Goal: Task Accomplishment & Management: Use online tool/utility

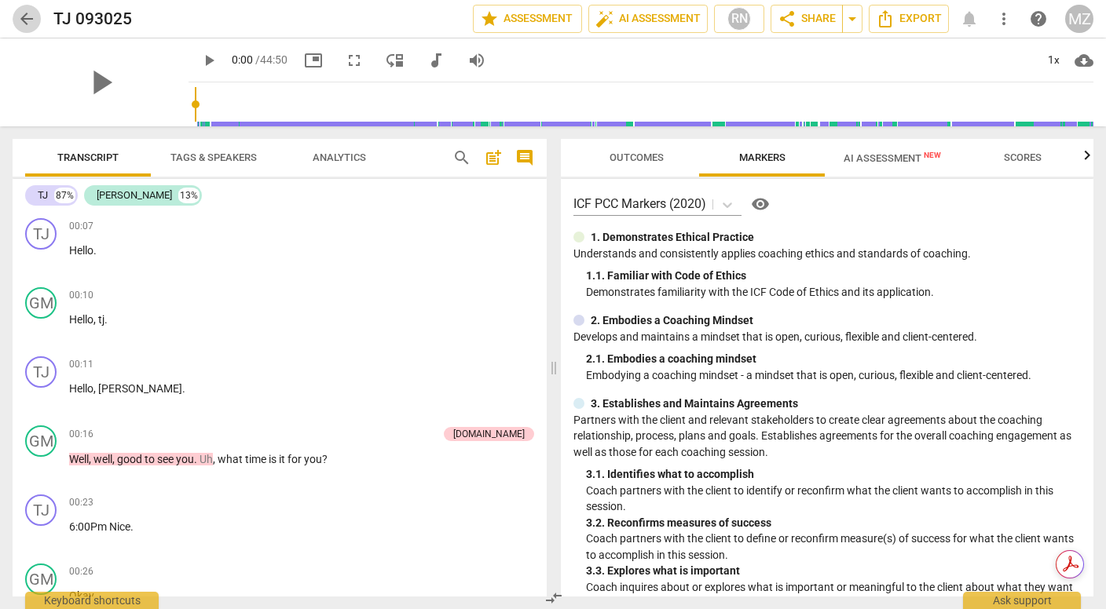
click at [27, 21] on span "arrow_back" at bounding box center [26, 18] width 19 height 19
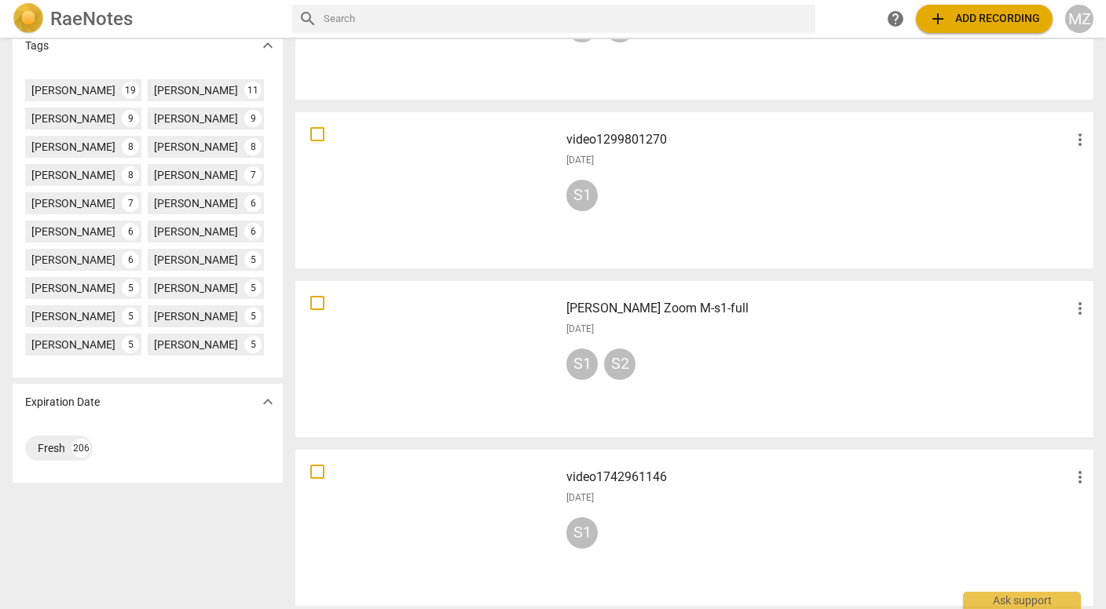
scroll to position [523, 0]
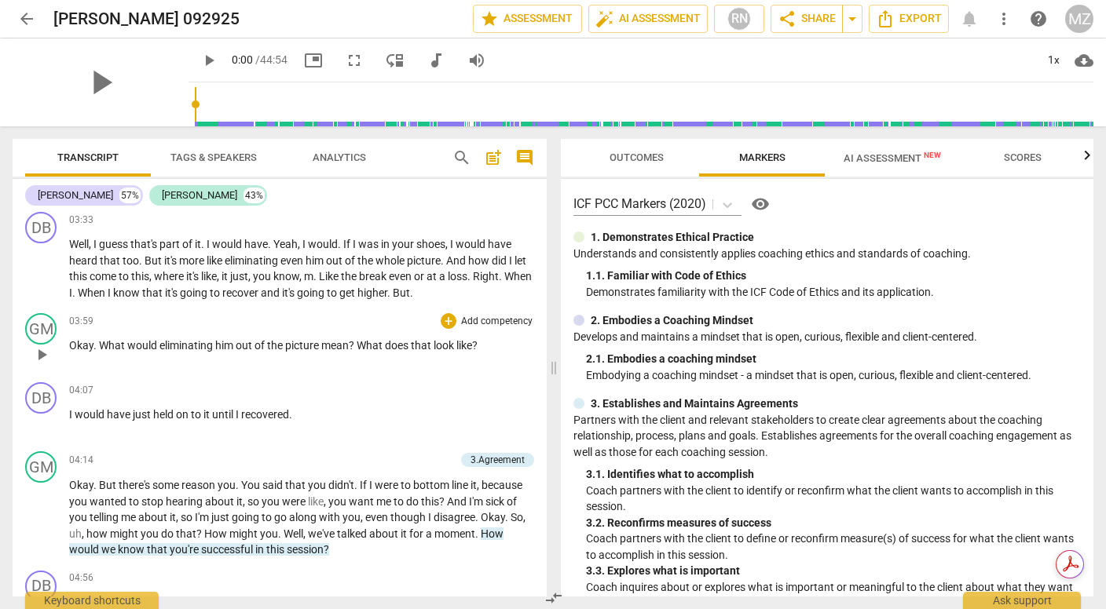
scroll to position [791, 0]
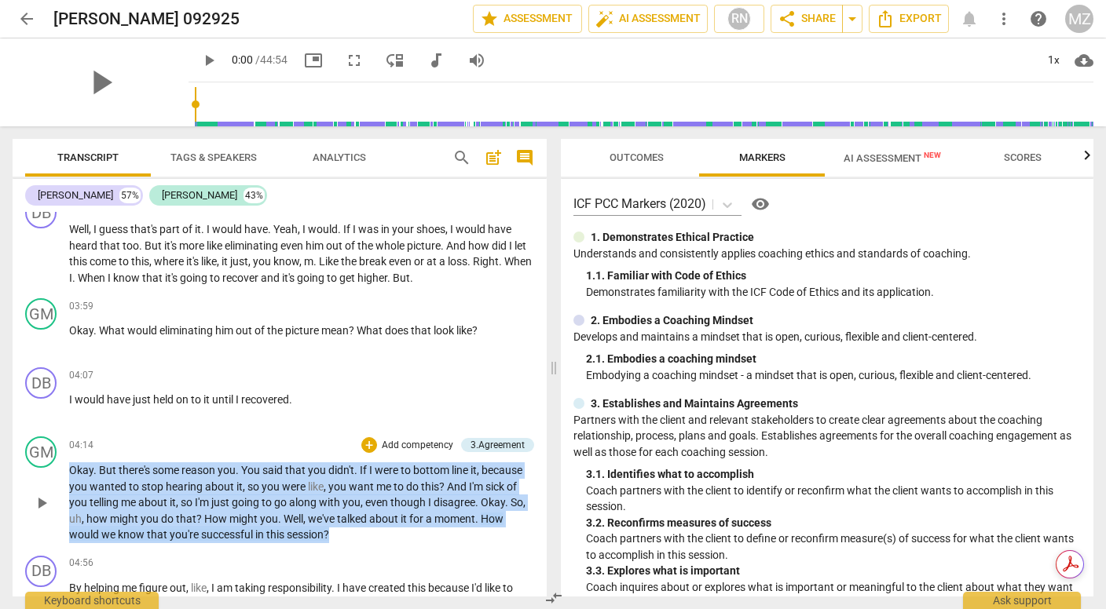
drag, startPoint x: 69, startPoint y: 487, endPoint x: 346, endPoint y: 546, distance: 283.4
click at [346, 543] on p "Okay . But there's some reason you . You said that you didn't . If I were to bo…" at bounding box center [301, 502] width 465 height 81
copy p "Okay . But there's some reason you . You said that you didn't . If I were to bo…"
